Goal: Complete application form

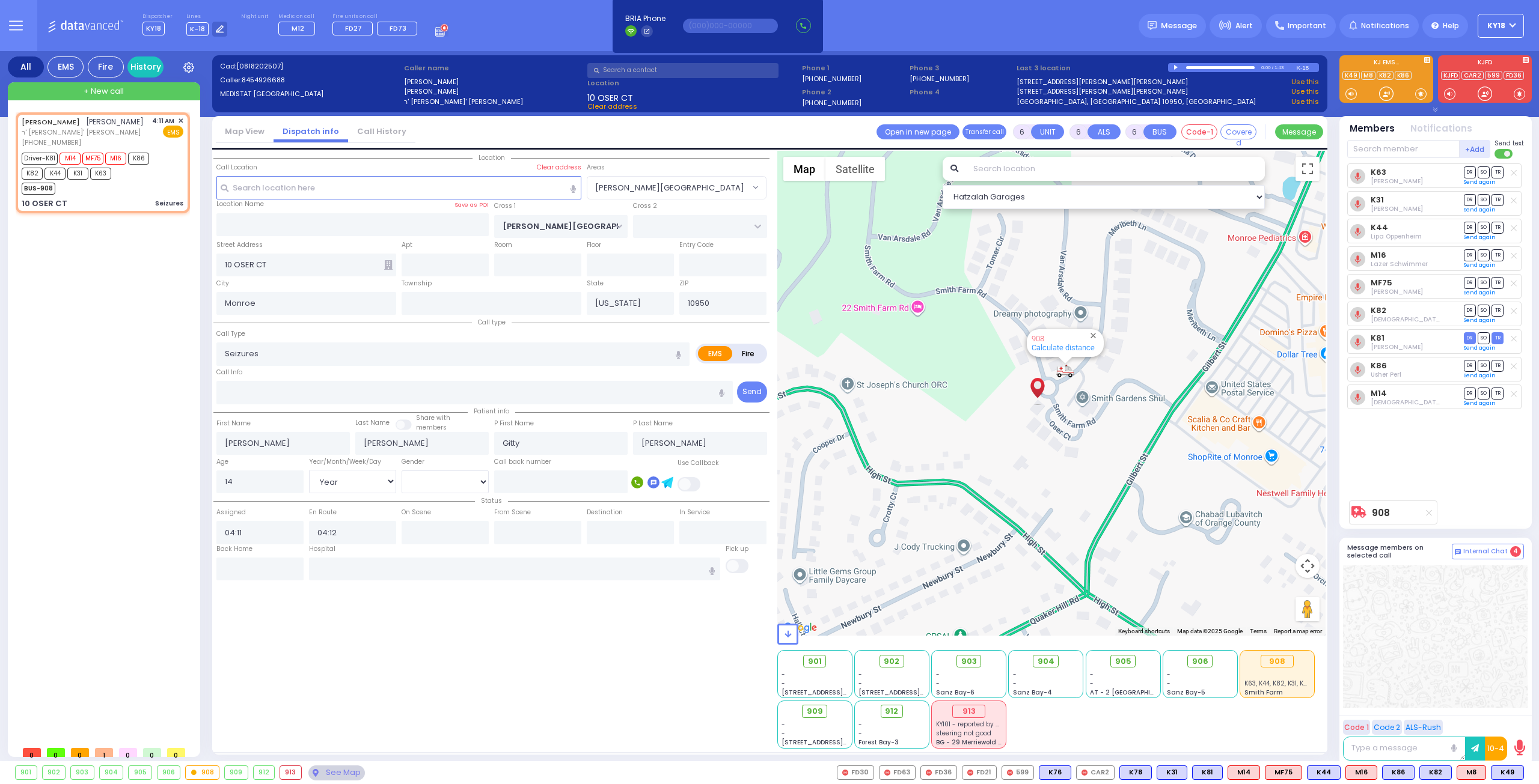
select select "[PERSON_NAME][GEOGRAPHIC_DATA]"
select select "Year"
select select "[DEMOGRAPHIC_DATA]"
click at [144, 188] on div "BUS-908" at bounding box center [97, 187] width 150 height 15
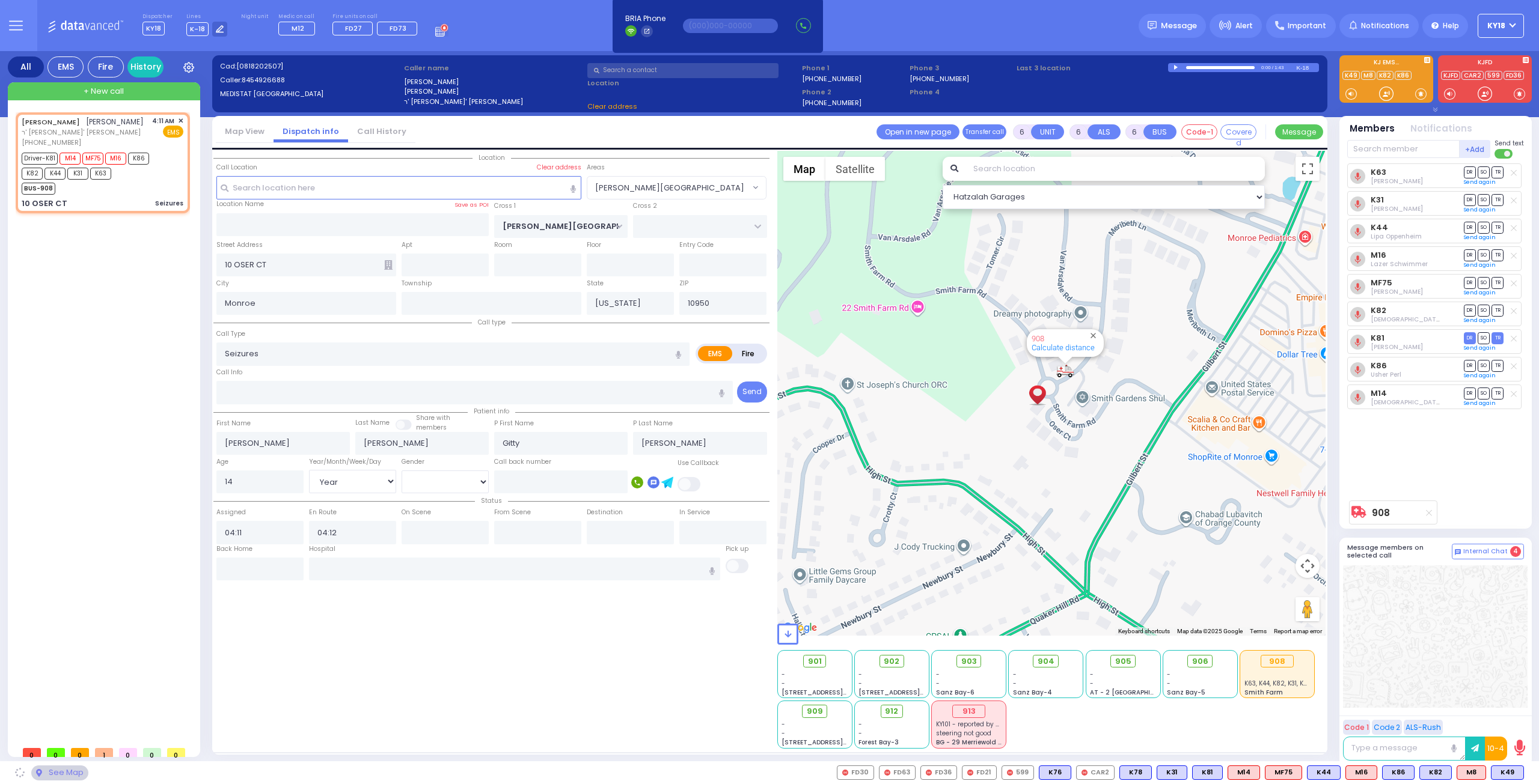
select select
radio input "true"
select select "Year"
select select "[DEMOGRAPHIC_DATA]"
select select "Hatzalah Garages"
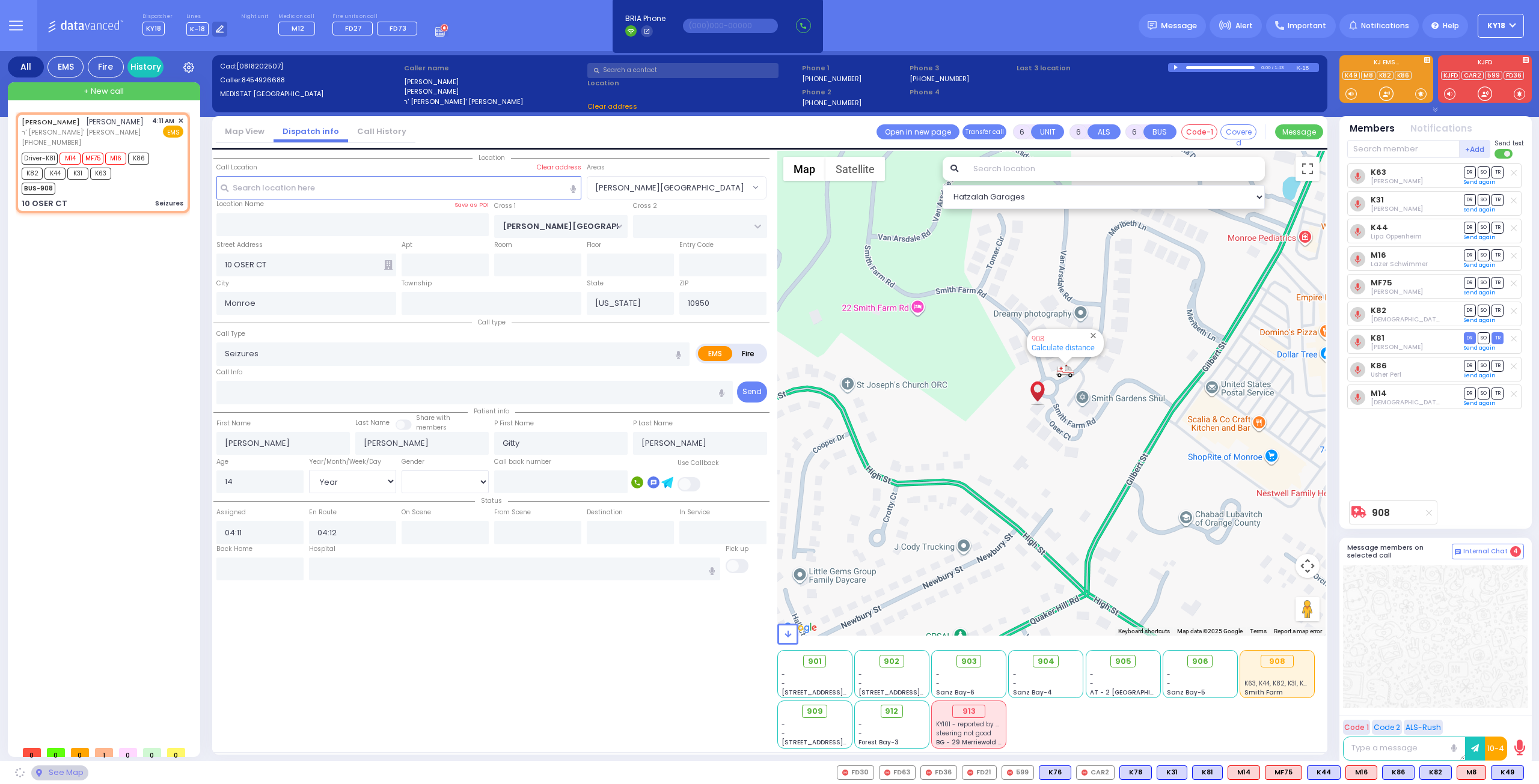
select select "[PERSON_NAME][GEOGRAPHIC_DATA]"
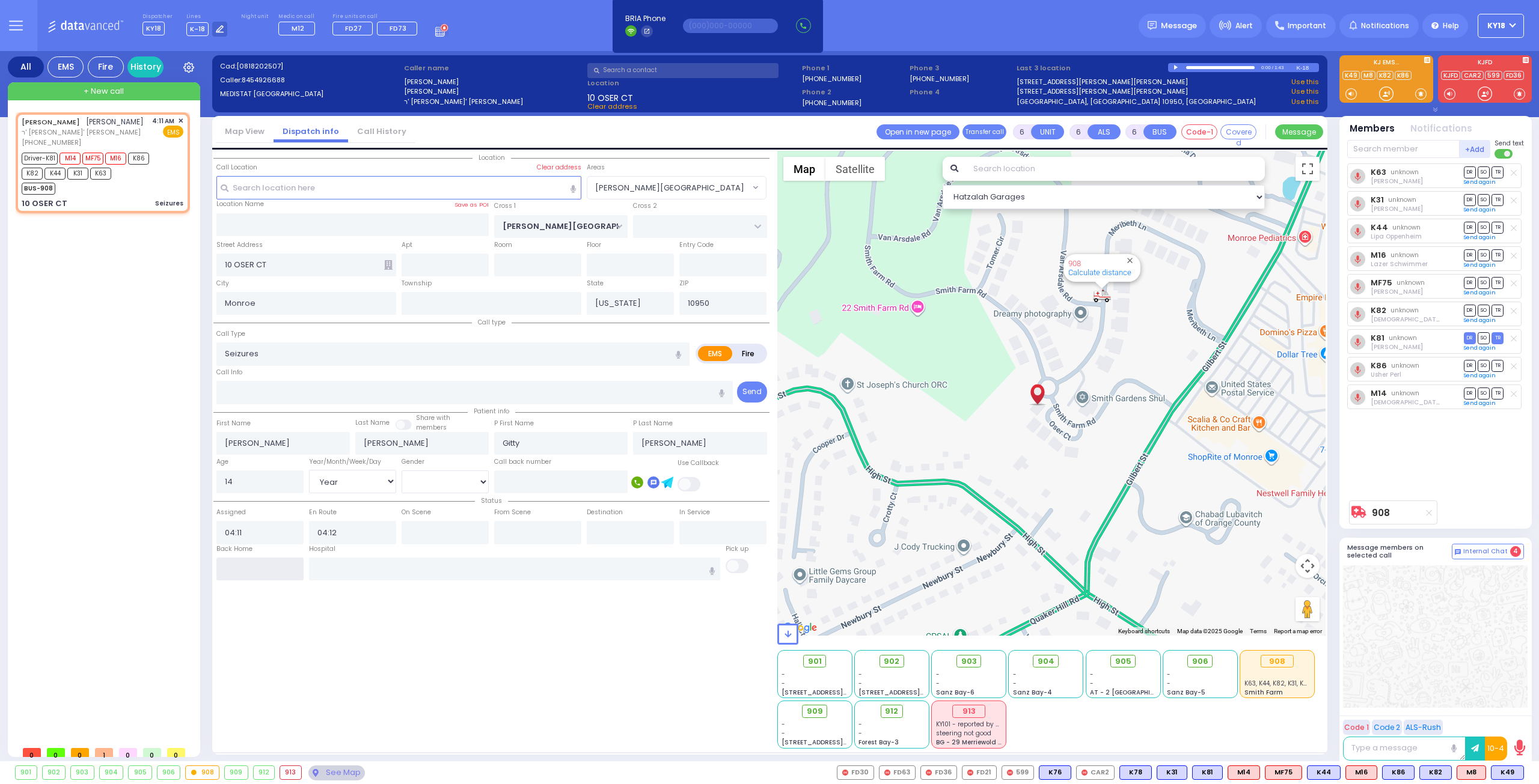
click at [242, 571] on input "text" at bounding box center [260, 569] width 87 height 23
type input "06:42"
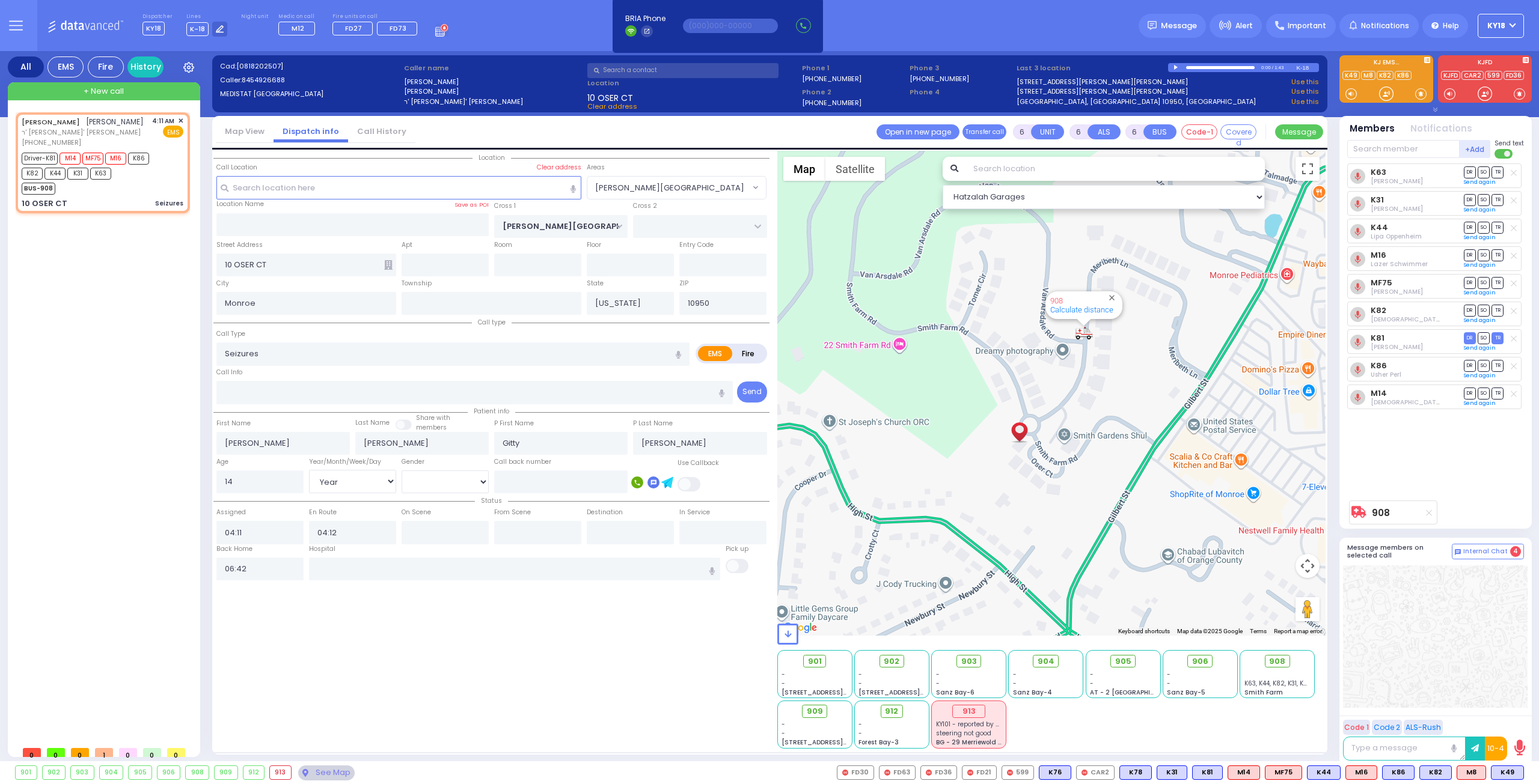
select select
radio input "true"
select select
